Goal: Complete application form

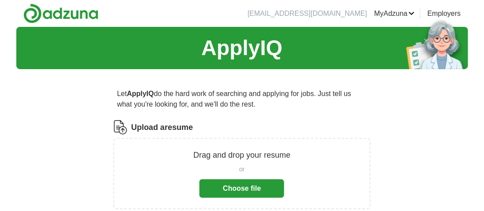
click at [241, 185] on button "Choose file" at bounding box center [242, 189] width 85 height 19
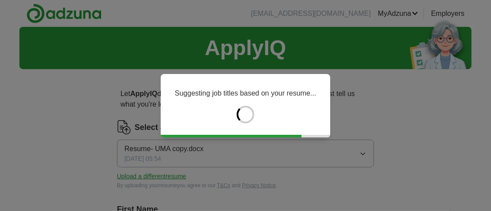
click at [315, 158] on div "Suggesting job titles based on your resume..." at bounding box center [245, 105] width 491 height 211
type input "*******"
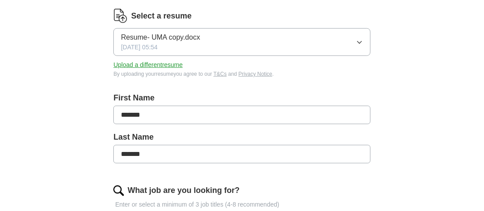
scroll to position [194, 0]
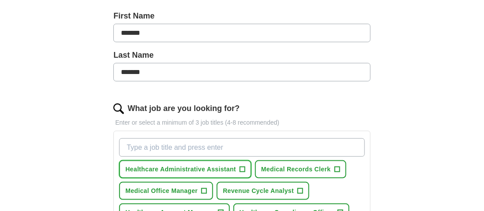
click at [222, 169] on span "Healthcare Administrative Assistant" at bounding box center [180, 169] width 111 height 9
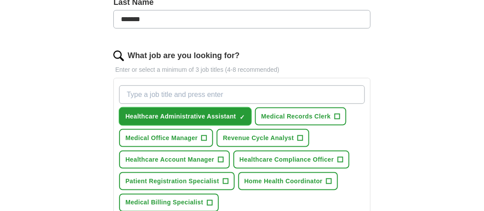
scroll to position [253, 0]
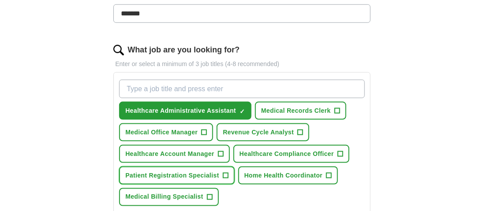
click at [225, 173] on span "+" at bounding box center [225, 176] width 5 height 7
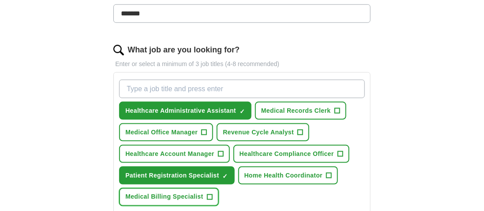
click at [176, 196] on span "Medical Billing Specialist" at bounding box center [164, 197] width 78 height 9
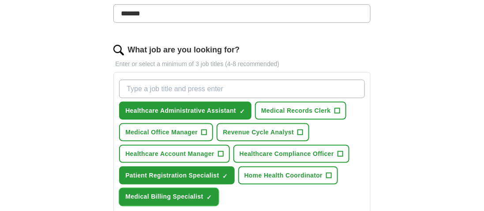
click at [0, 0] on span "×" at bounding box center [0, 0] width 0 height 0
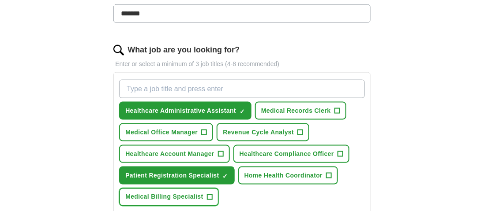
click at [210, 194] on span "+" at bounding box center [209, 197] width 5 height 7
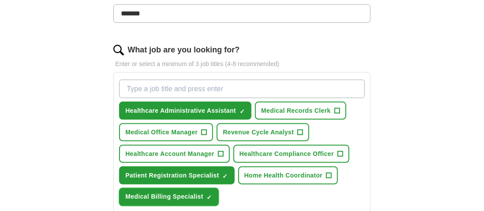
click at [0, 0] on span "×" at bounding box center [0, 0] width 0 height 0
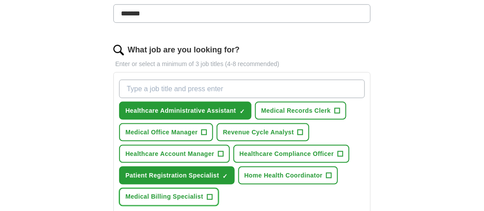
click at [207, 194] on span "+" at bounding box center [209, 197] width 5 height 7
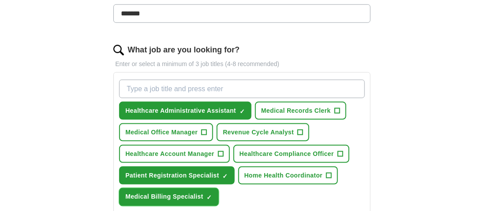
click at [0, 0] on span "×" at bounding box center [0, 0] width 0 height 0
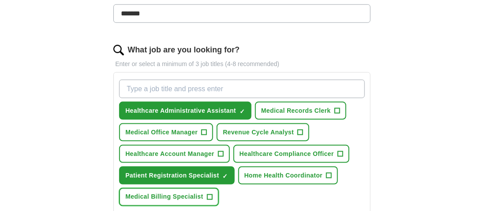
click at [209, 194] on span "+" at bounding box center [209, 197] width 5 height 7
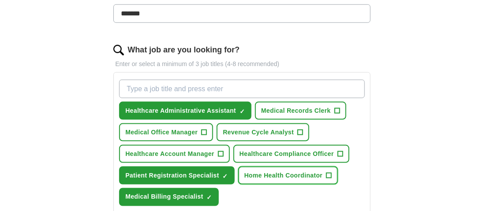
click at [255, 177] on span "Home Health Coordinator" at bounding box center [284, 175] width 79 height 9
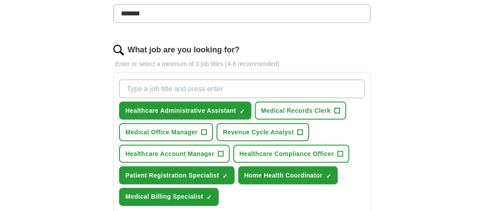
click at [201, 90] on input "What job are you looking for?" at bounding box center [241, 89] width 245 height 19
type input "healthcare customer service"
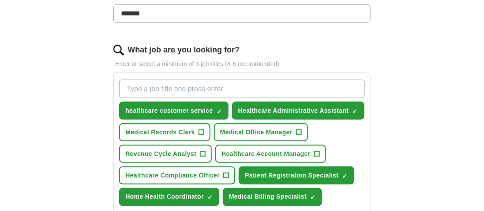
click at [484, 203] on div "ApplyIQ Let ApplyIQ do the hard work of searching and applying for jobs. Just t…" at bounding box center [242, 95] width 484 height 643
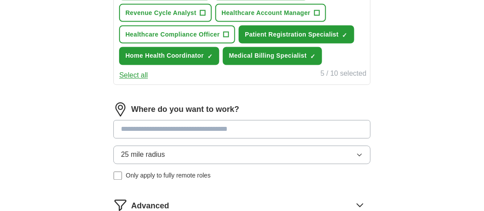
scroll to position [423, 0]
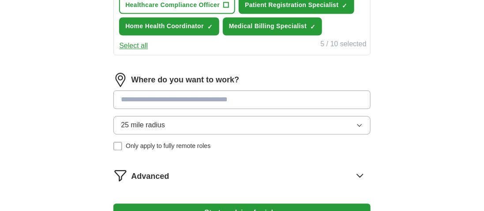
click at [217, 98] on input at bounding box center [241, 100] width 257 height 19
type input "******"
click at [121, 144] on div "25 mile radius Only apply to fully remote roles" at bounding box center [241, 134] width 257 height 35
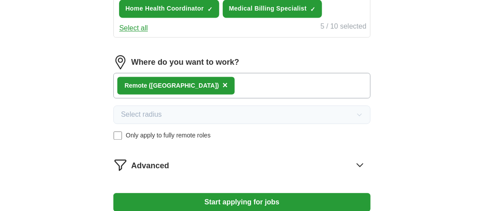
scroll to position [459, 0]
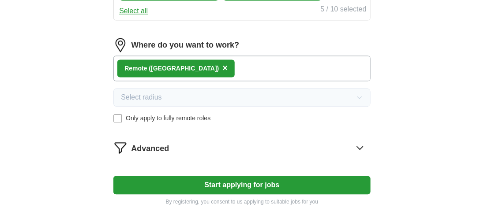
click at [245, 179] on button "Start applying for jobs" at bounding box center [241, 185] width 257 height 19
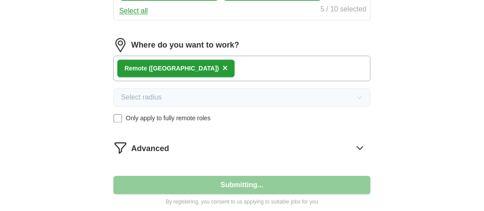
select select "**"
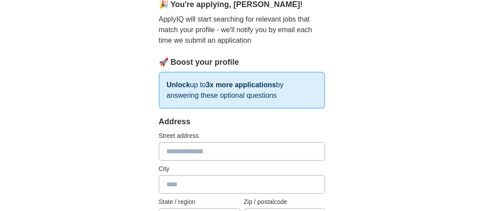
scroll to position [104, 0]
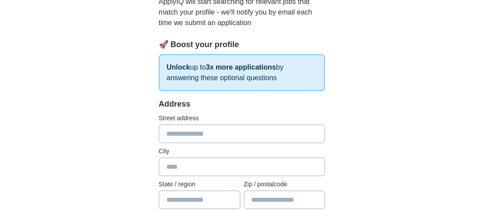
click at [219, 132] on input "text" at bounding box center [242, 134] width 167 height 19
type input "**********"
click at [281, 169] on input "text" at bounding box center [242, 167] width 167 height 19
type input "**********"
type input "**"
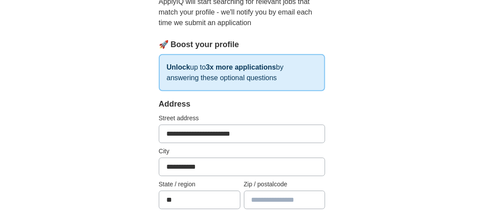
type input "*****"
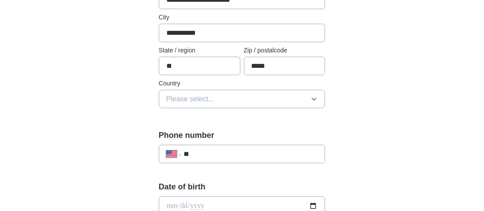
scroll to position [245, 0]
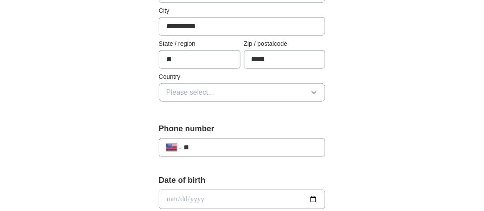
click at [316, 90] on icon "button" at bounding box center [314, 92] width 7 height 7
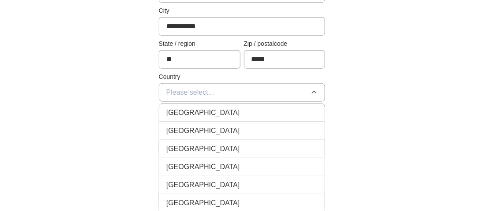
click at [256, 126] on div "[GEOGRAPHIC_DATA]" at bounding box center [242, 131] width 152 height 11
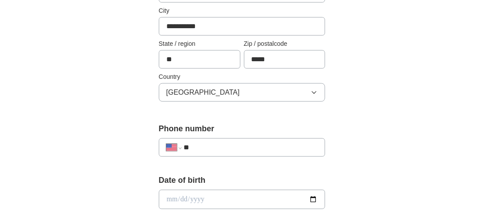
click at [240, 144] on input "**" at bounding box center [251, 148] width 134 height 11
type input "**********"
click at [207, 204] on input "date" at bounding box center [242, 199] width 167 height 19
type input "**********"
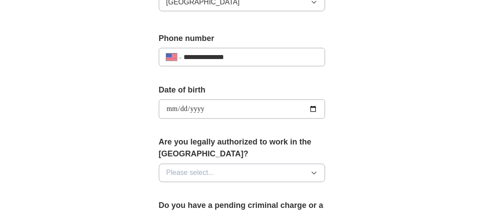
scroll to position [339, 0]
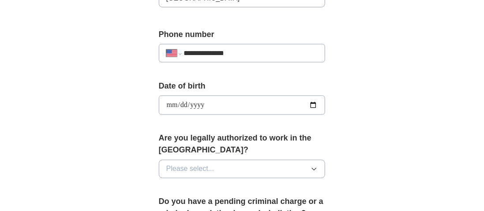
click at [317, 166] on icon "button" at bounding box center [314, 169] width 7 height 7
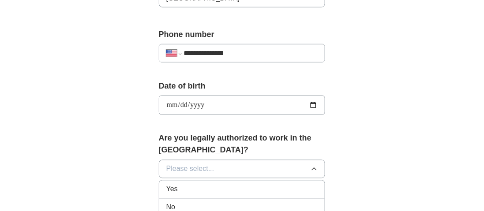
click at [301, 185] on div "Yes" at bounding box center [242, 190] width 152 height 11
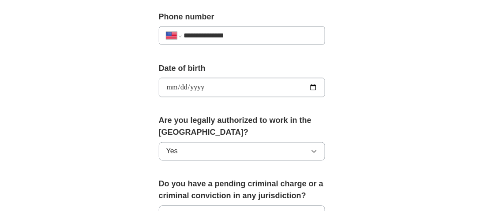
scroll to position [404, 0]
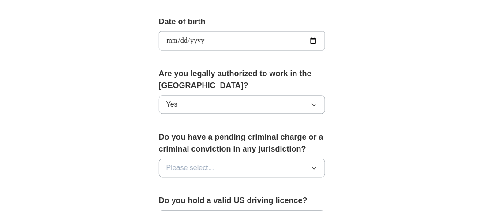
click at [313, 166] on icon "button" at bounding box center [314, 168] width 7 height 7
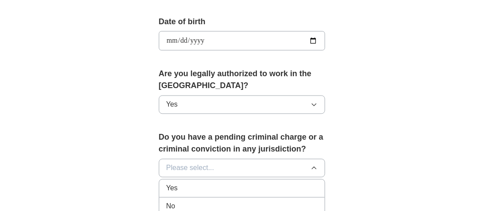
click at [306, 202] on div "No" at bounding box center [242, 207] width 152 height 11
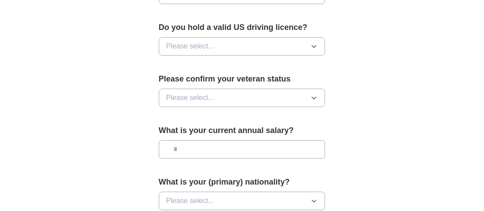
scroll to position [581, 0]
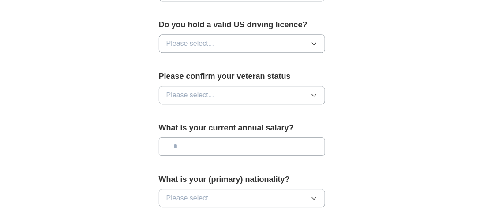
click at [316, 40] on icon "button" at bounding box center [314, 43] width 7 height 7
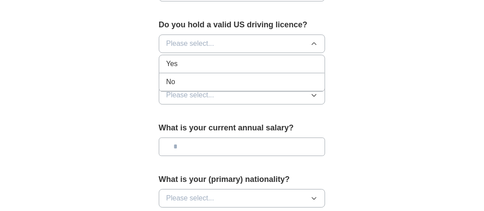
click at [302, 60] on div "Yes" at bounding box center [242, 64] width 152 height 11
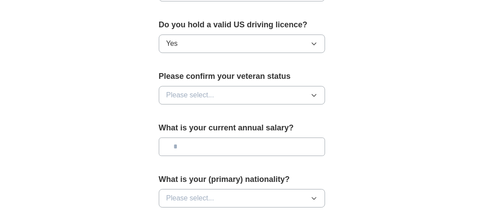
click at [313, 92] on icon "button" at bounding box center [314, 95] width 7 height 7
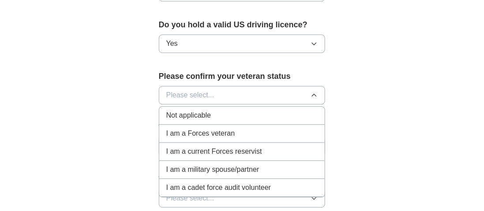
click at [263, 117] on div "Not applicable" at bounding box center [242, 115] width 152 height 11
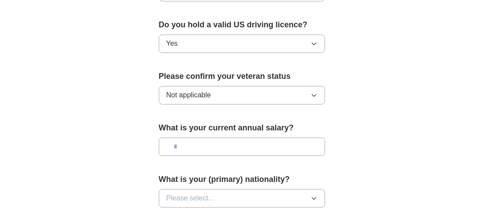
click at [252, 141] on input "text" at bounding box center [242, 147] width 167 height 19
type input "******"
click at [266, 190] on button "Please select..." at bounding box center [242, 198] width 167 height 19
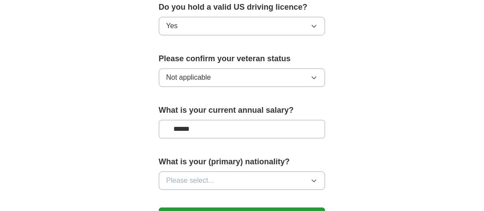
scroll to position [640, 0]
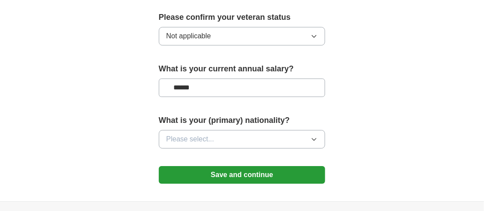
click at [317, 136] on icon "button" at bounding box center [314, 139] width 7 height 7
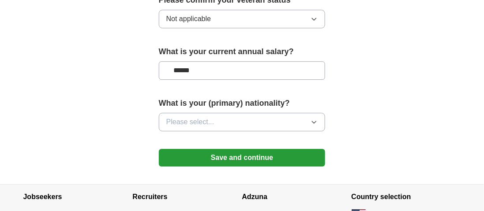
scroll to position [686, 0]
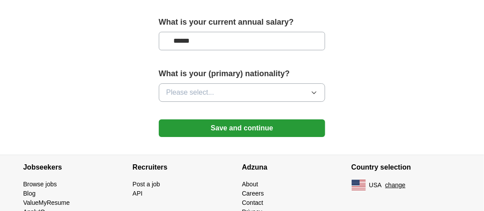
click at [313, 89] on icon "button" at bounding box center [314, 92] width 7 height 7
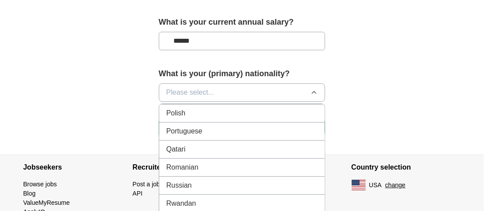
scroll to position [0, 0]
click at [177, 116] on li "American" at bounding box center [242, 113] width 166 height 18
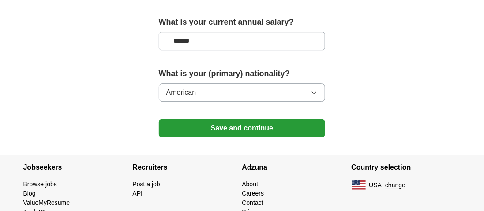
click at [190, 121] on button "Save and continue" at bounding box center [242, 129] width 167 height 18
